Goal: Answer question/provide support: Share knowledge or assist other users

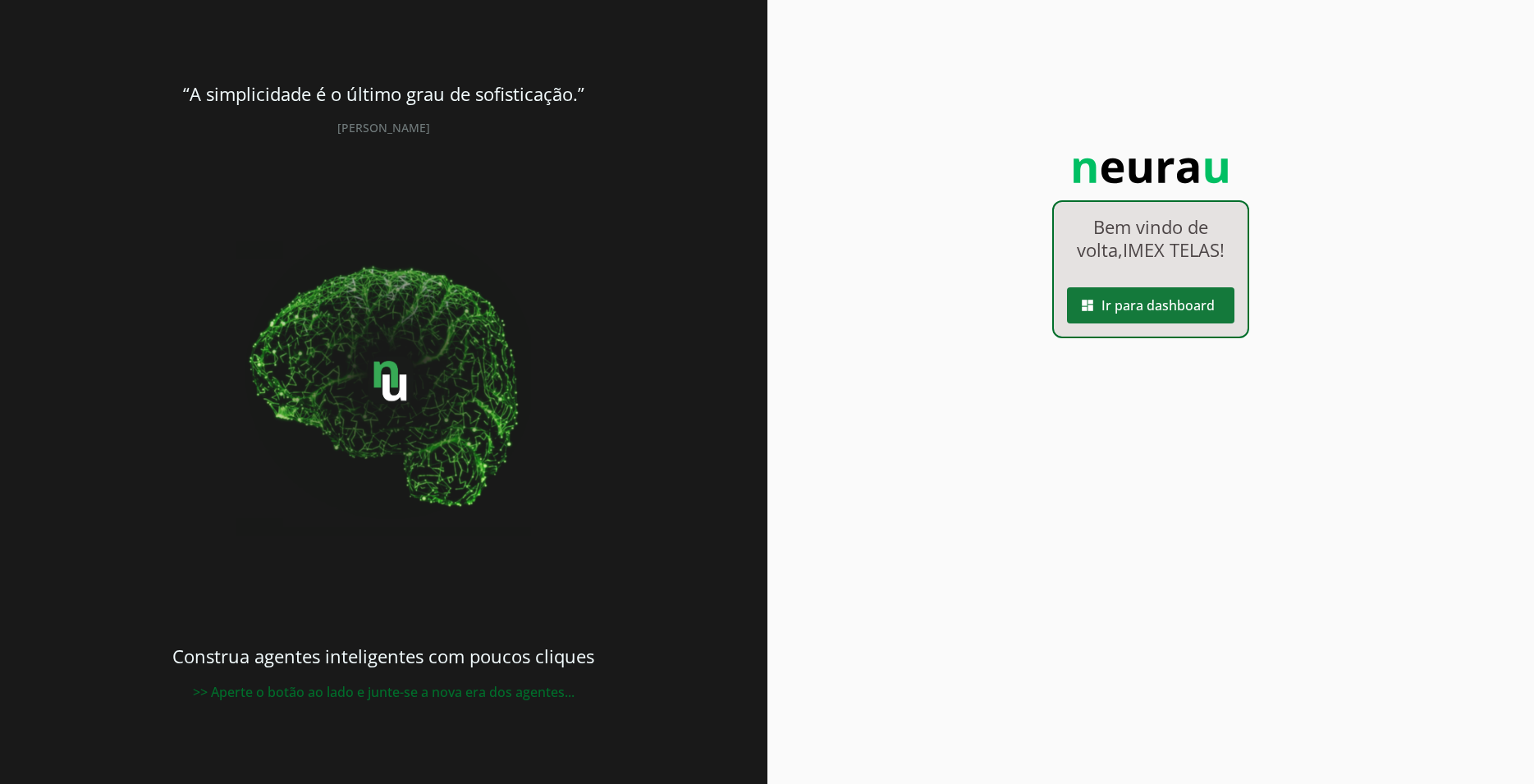
click at [1188, 321] on span at bounding box center [1151, 306] width 168 height 40
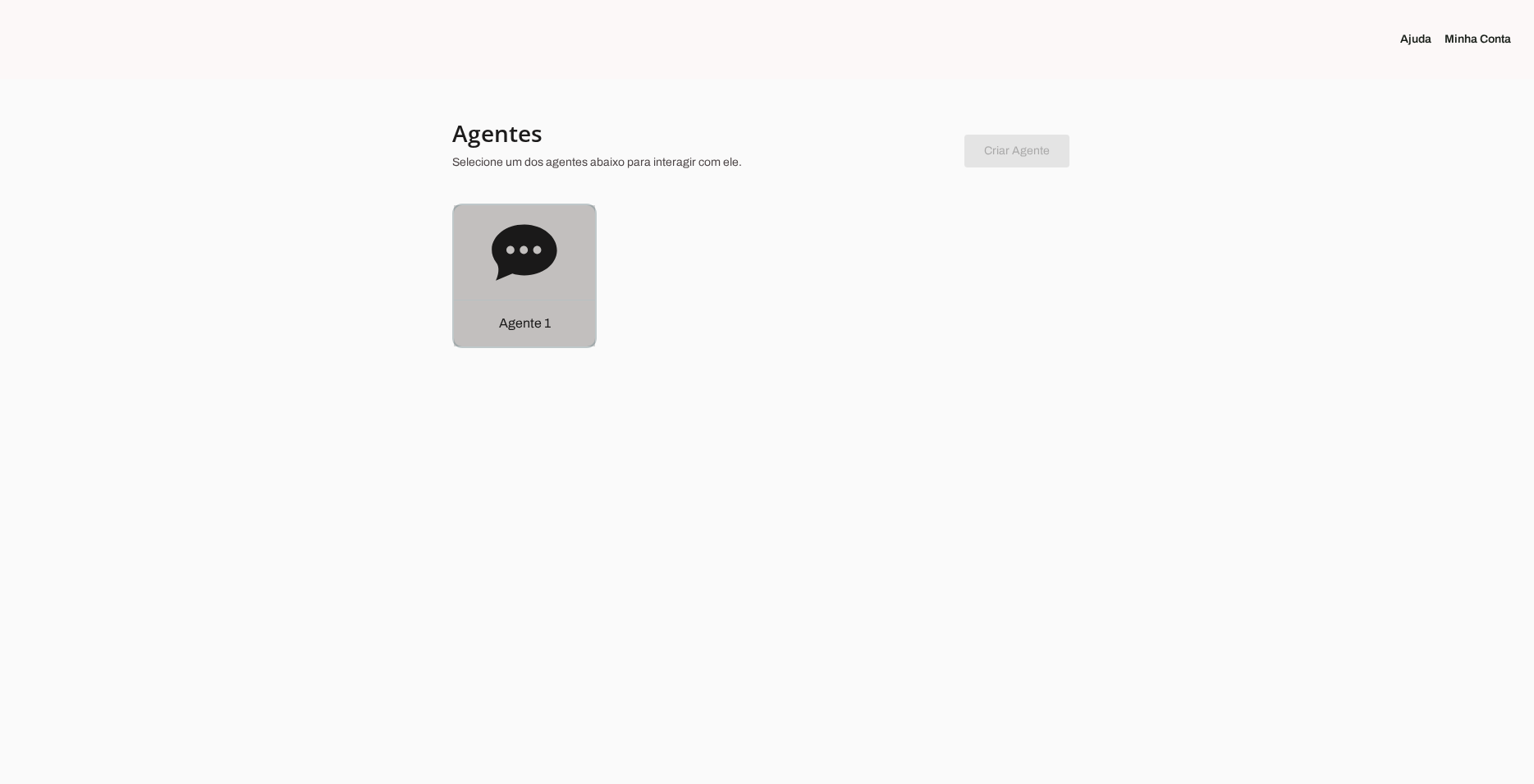
click at [541, 248] on icon at bounding box center [523, 251] width 65 height 56
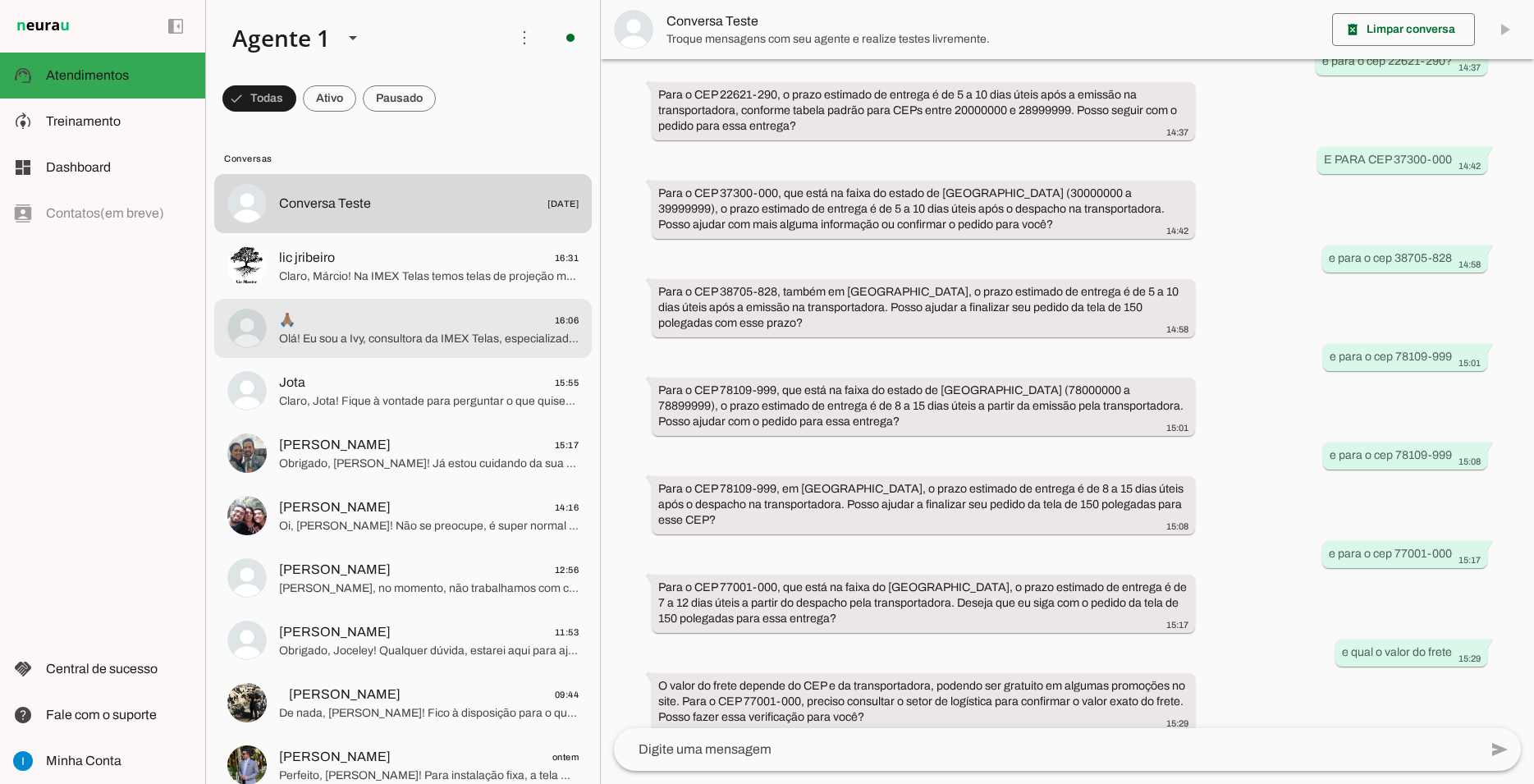
click at [437, 310] on span "🙏🏽 16:06" at bounding box center [429, 320] width 300 height 21
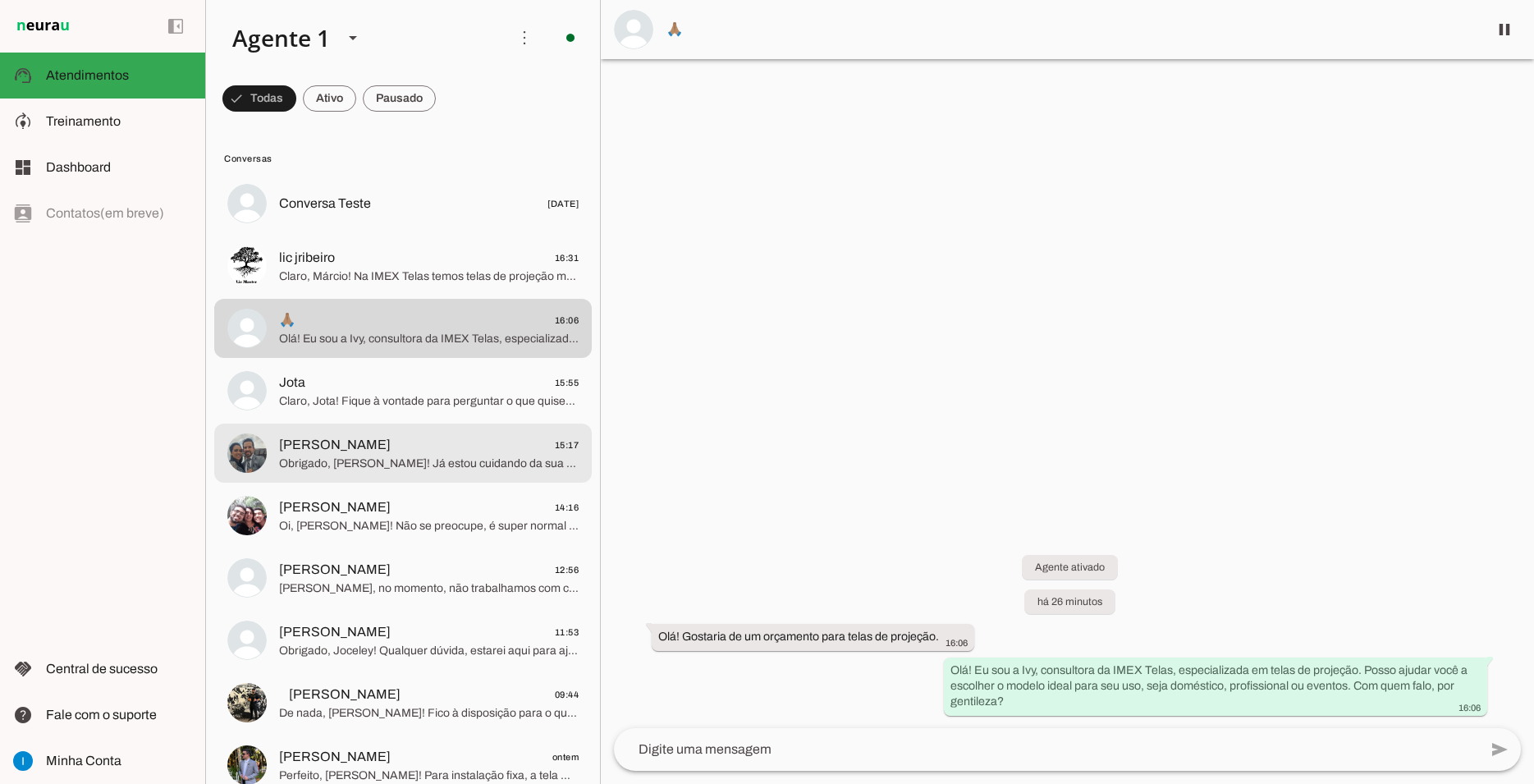
click at [431, 435] on span "[PERSON_NAME] 15:17" at bounding box center [429, 445] width 300 height 21
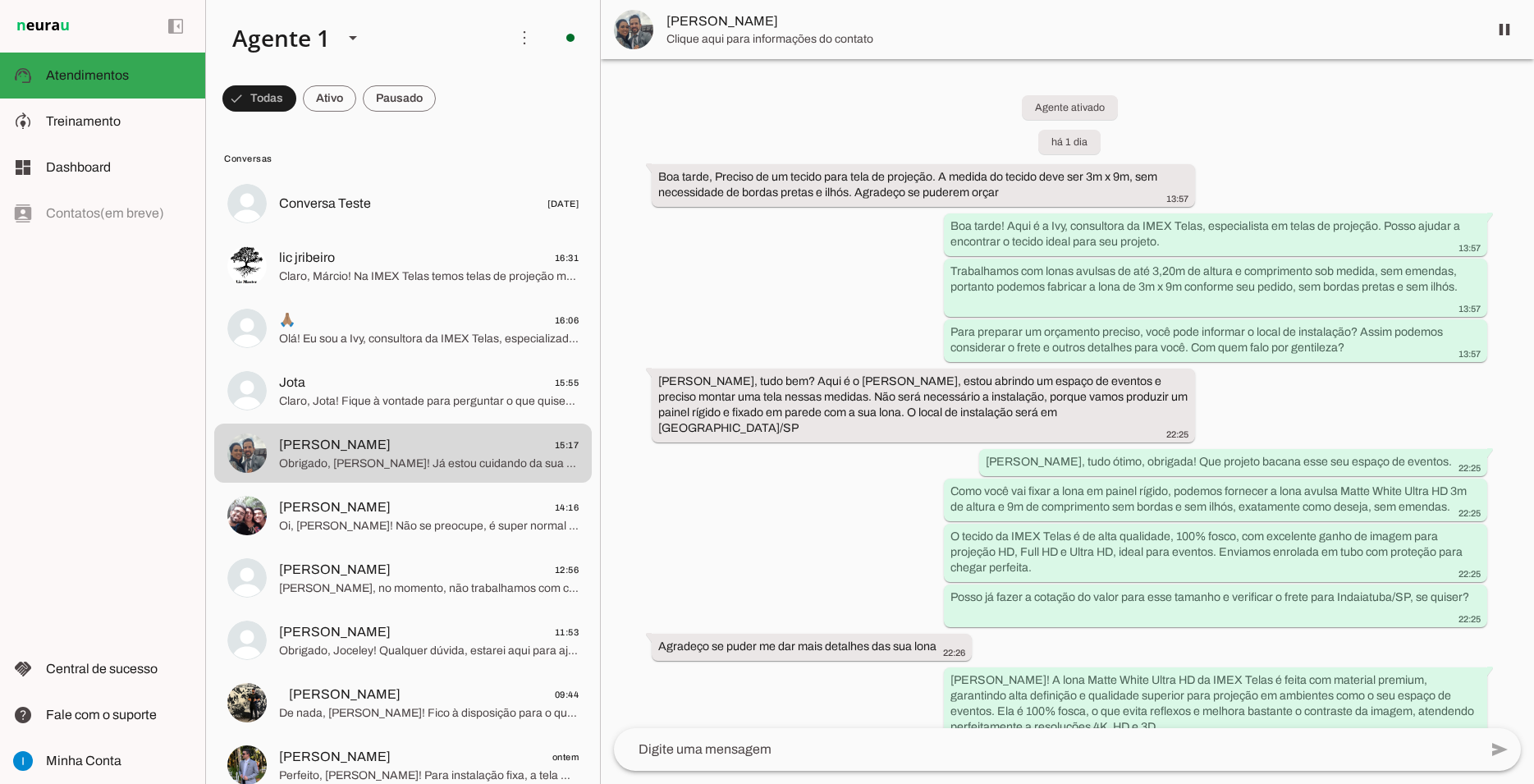
scroll to position [2190, 0]
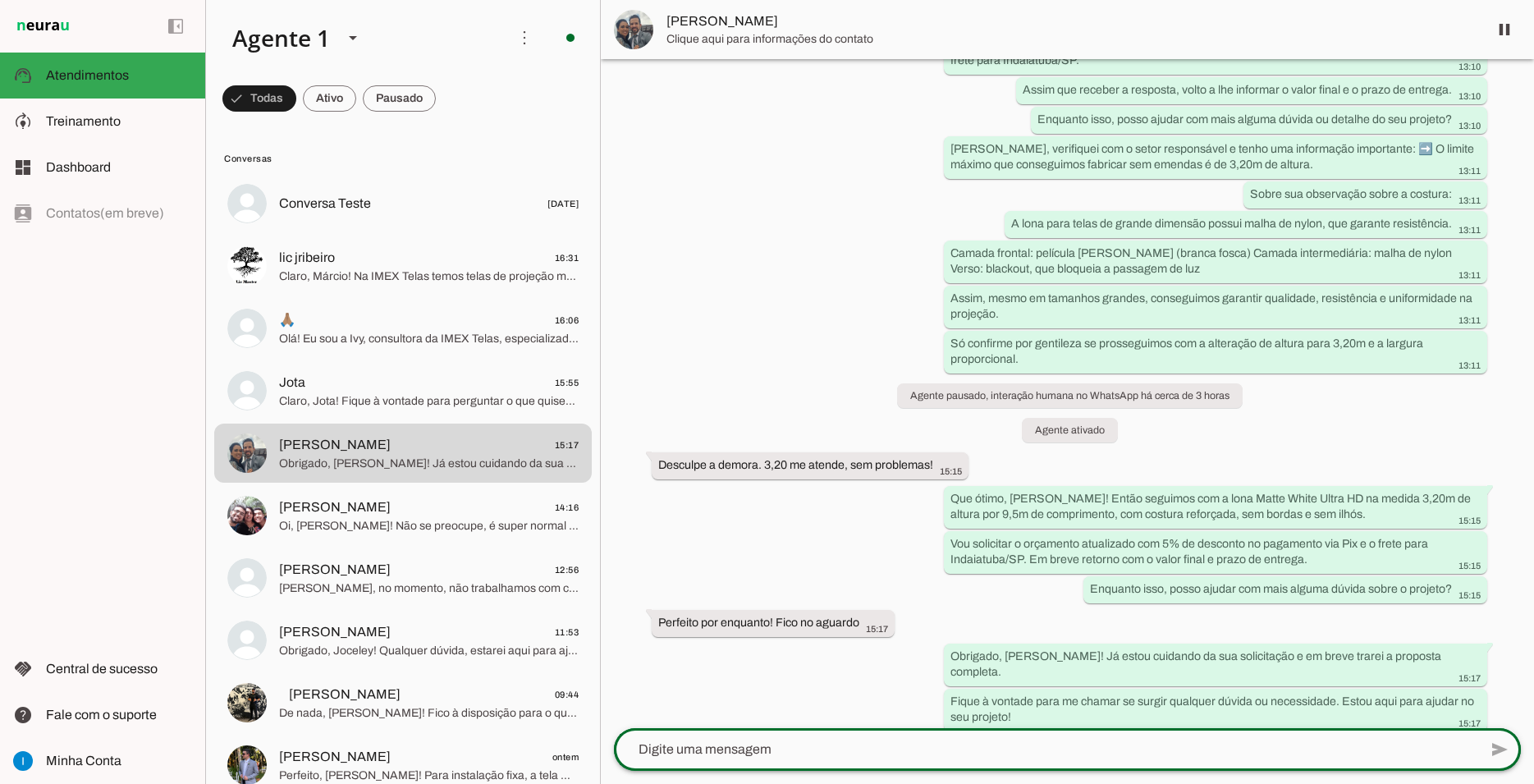
click at [822, 761] on div at bounding box center [1046, 750] width 864 height 43
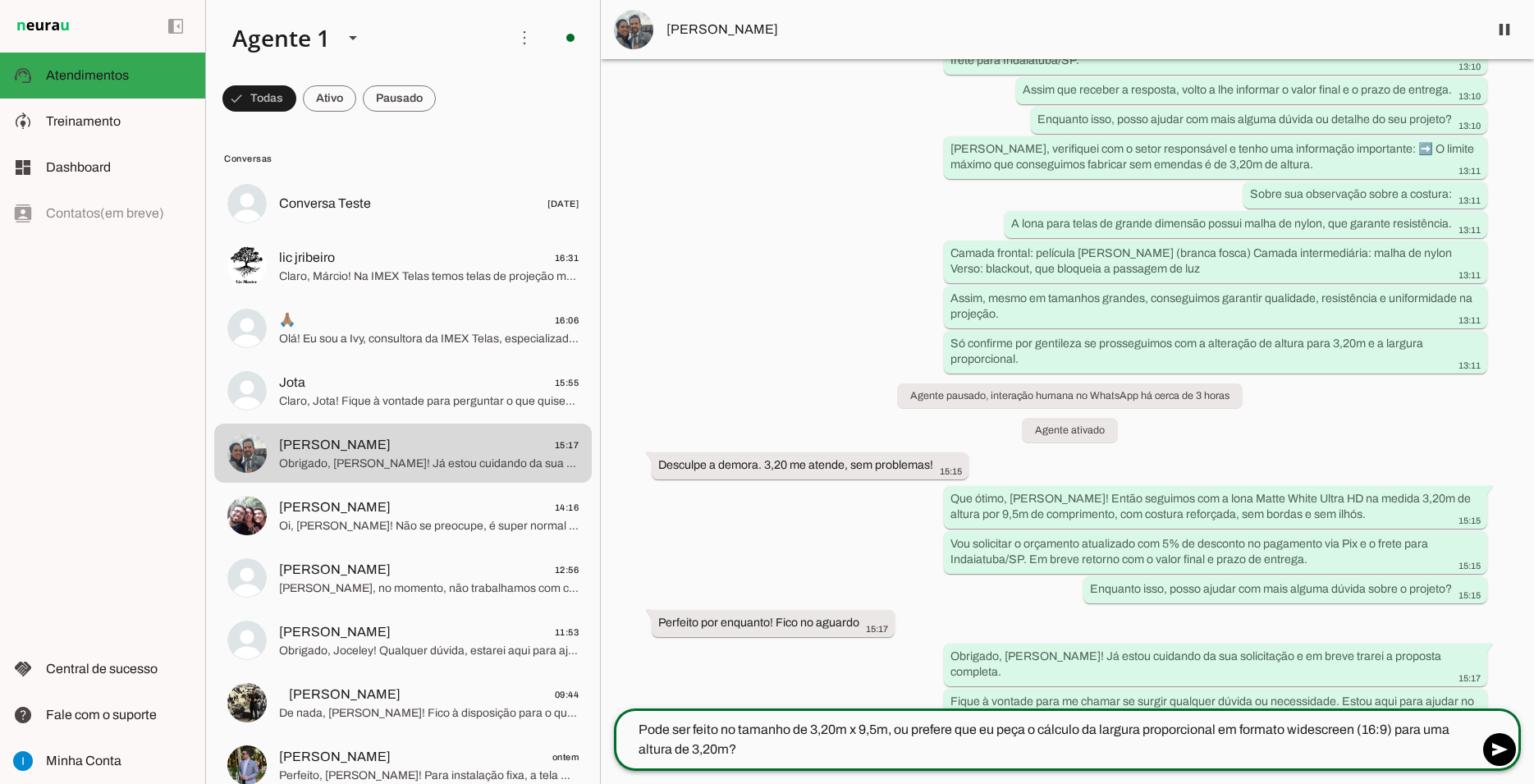
click at [667, 733] on textarea "Pode ser feito no tamanho de 3,20m x 9,5m, ou prefere que eu peça o cálculo da …" at bounding box center [1046, 739] width 864 height 40
type textarea "Podemos seguir com o tamanho de 3,20m x 9,5m, ou prefere que eu peça o cálculo …"
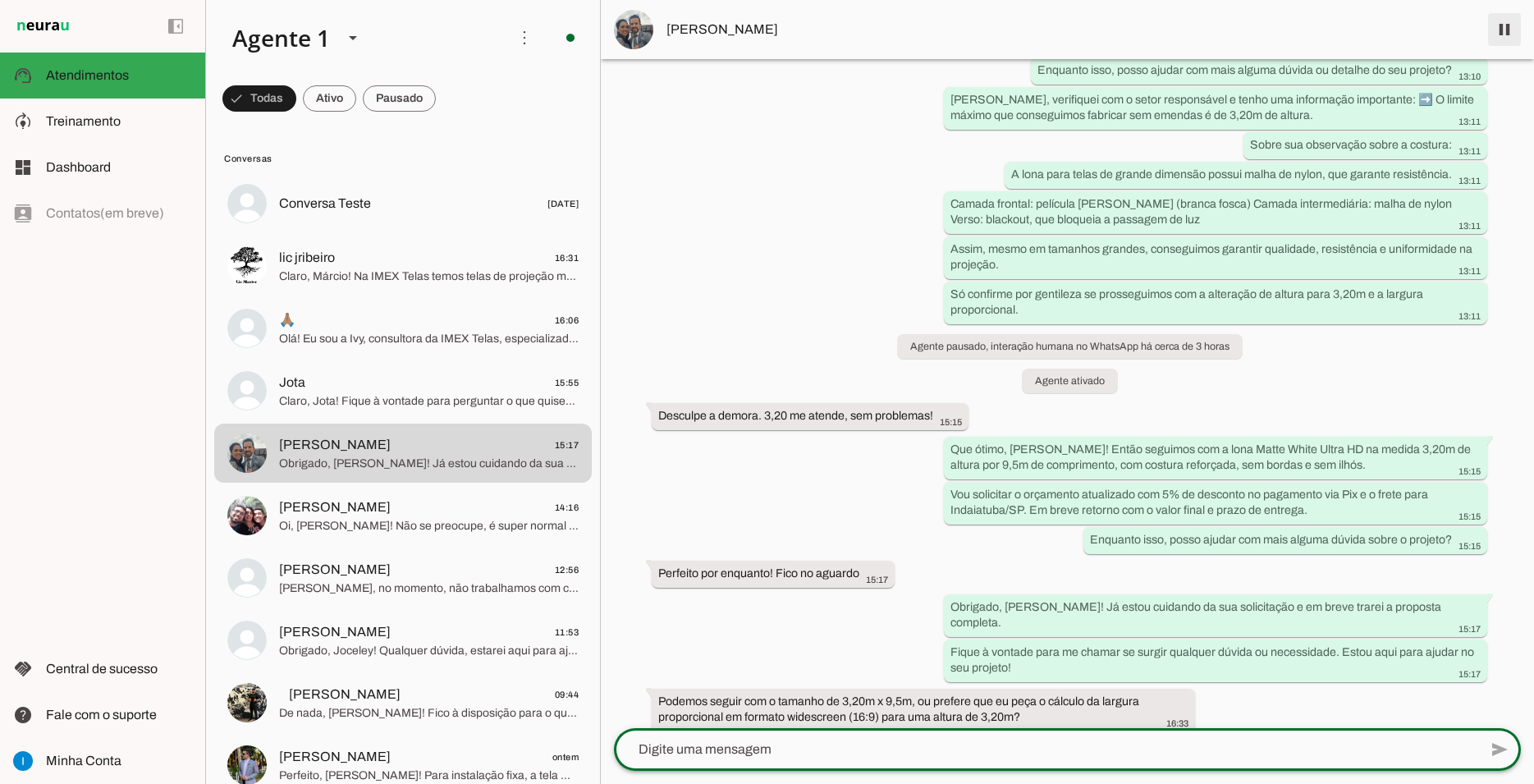
click at [1502, 27] on span at bounding box center [1505, 29] width 40 height 40
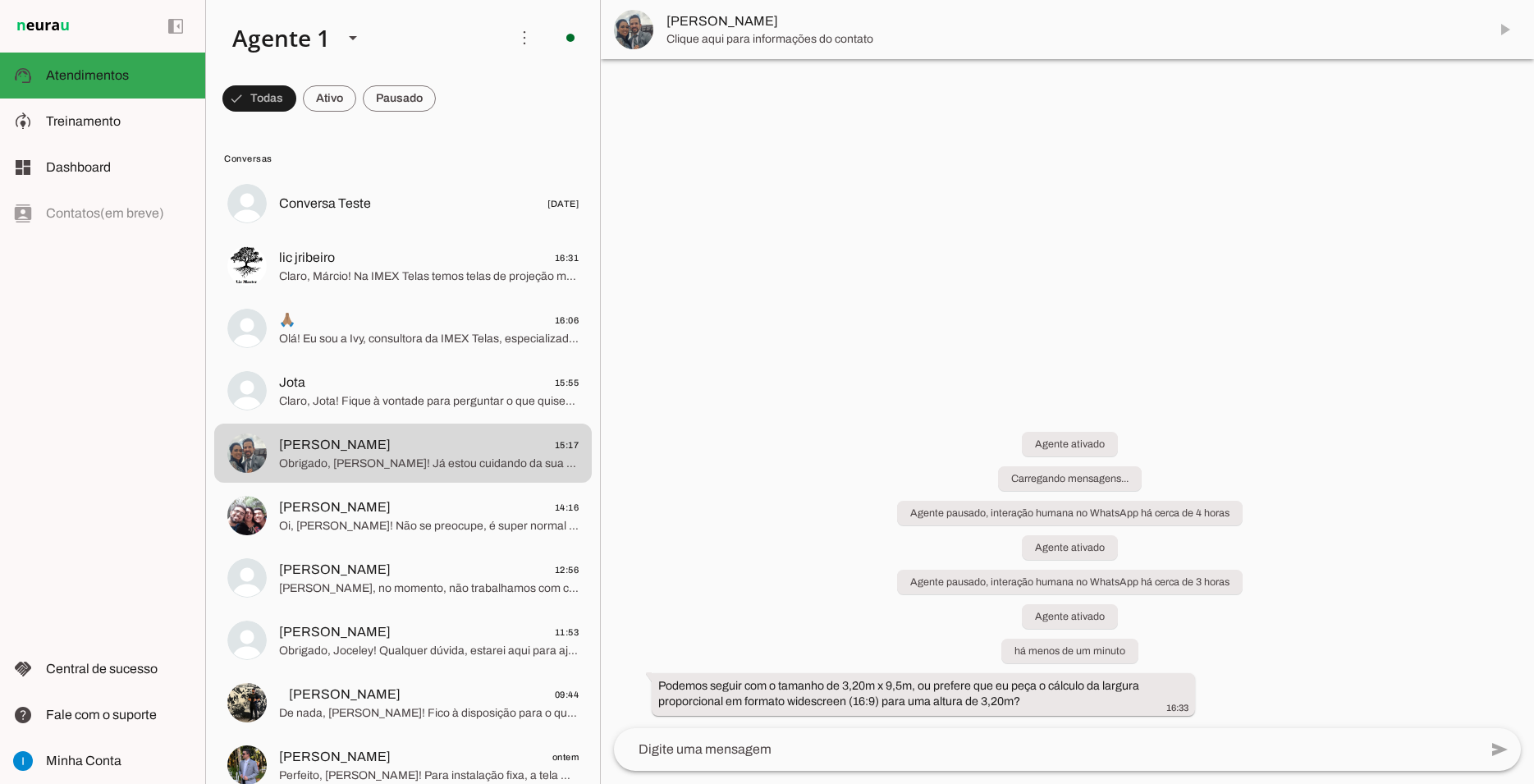
scroll to position [0, 0]
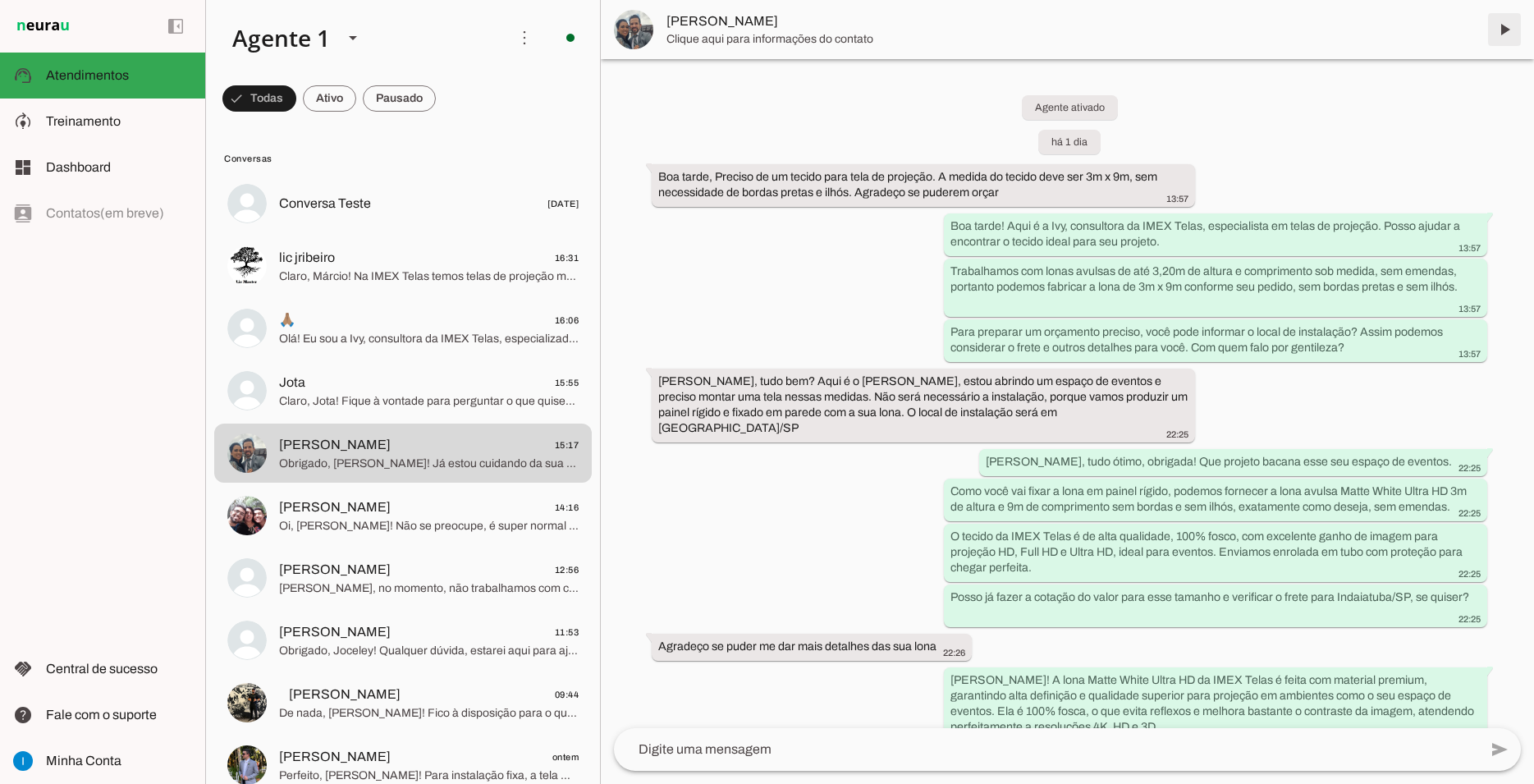
click at [1502, 26] on md-item "[PERSON_NAME]" at bounding box center [1067, 29] width 933 height 59
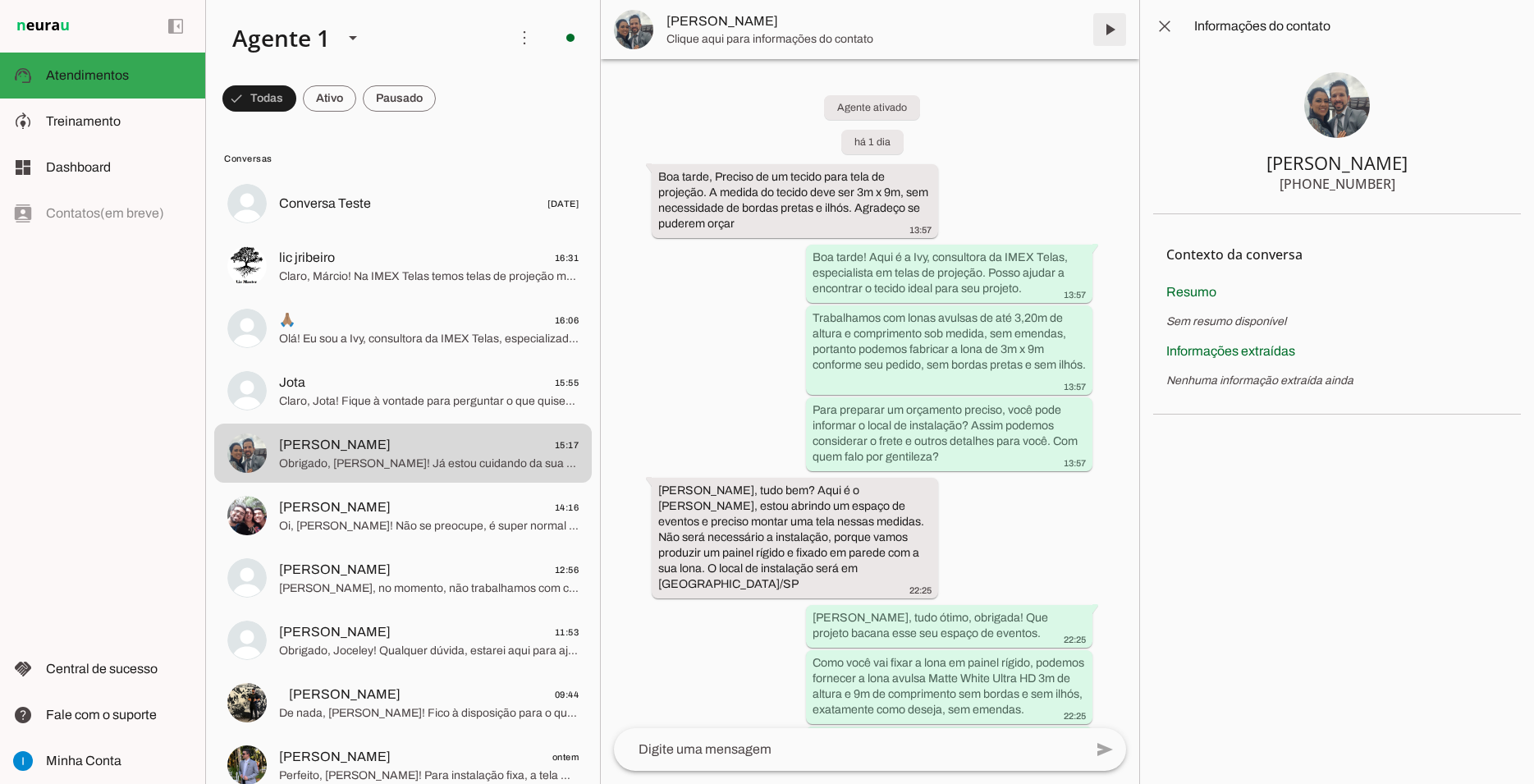
click at [1122, 30] on span at bounding box center [1110, 29] width 40 height 40
click at [1177, 28] on span at bounding box center [1165, 27] width 40 height 40
